Goal: Task Accomplishment & Management: Use online tool/utility

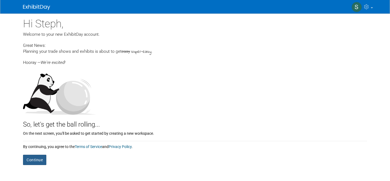
click at [24, 162] on button "Continue" at bounding box center [34, 160] width 23 height 10
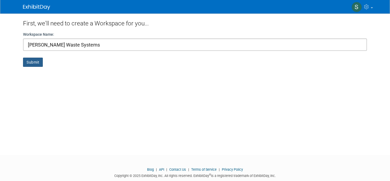
type input "[PERSON_NAME] Waste Systems"
click at [30, 62] on button "Submit" at bounding box center [33, 62] width 20 height 9
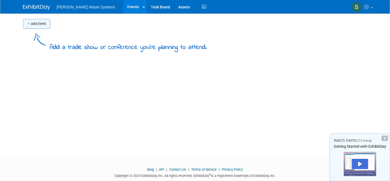
click at [36, 25] on button "Add Event" at bounding box center [36, 24] width 27 height 10
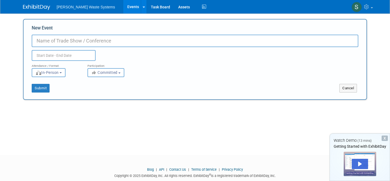
click at [39, 8] on img at bounding box center [36, 7] width 27 height 5
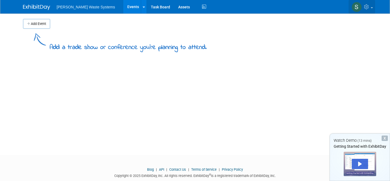
click at [365, 7] on icon at bounding box center [367, 6] width 6 height 5
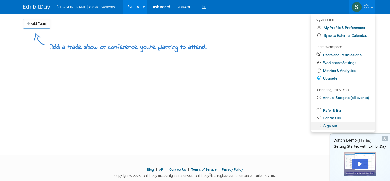
click at [334, 127] on link "Sign out" at bounding box center [343, 126] width 64 height 8
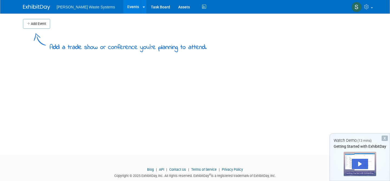
click at [385, 138] on div "X" at bounding box center [385, 138] width 6 height 5
